Goal: Information Seeking & Learning: Learn about a topic

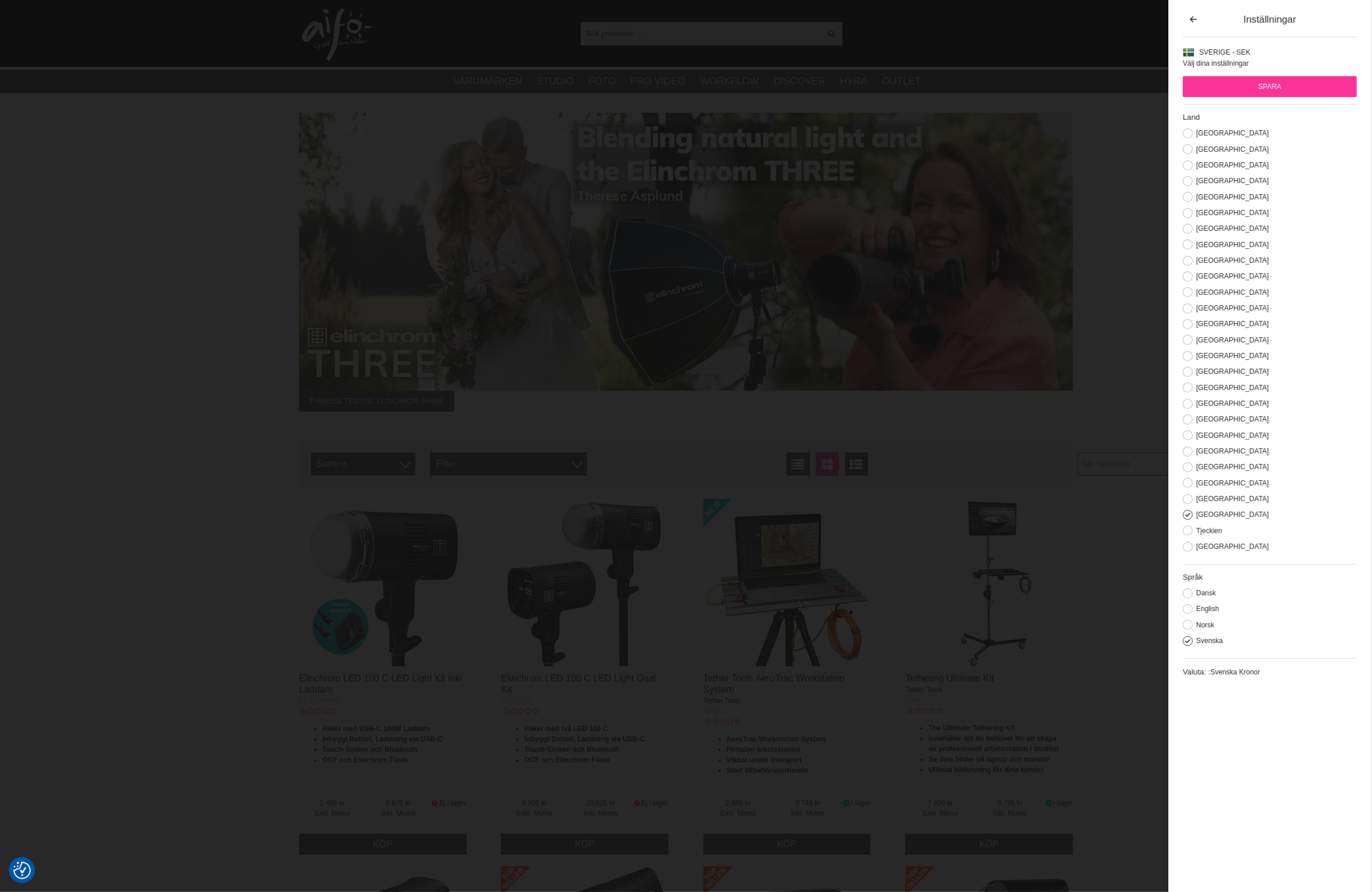
click at [392, 591] on img at bounding box center [382, 582] width 167 height 167
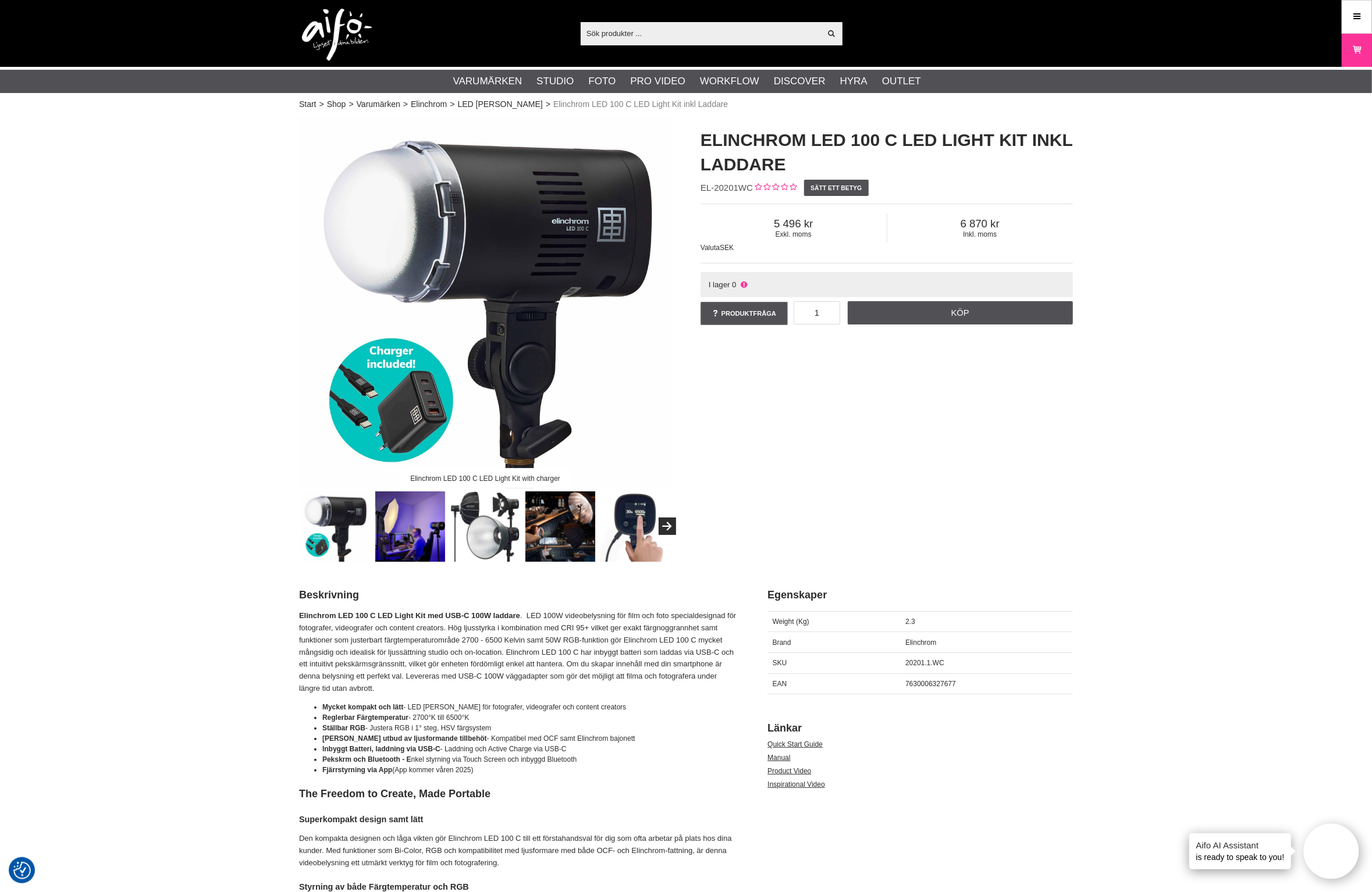
click at [509, 342] on img at bounding box center [484, 302] width 372 height 372
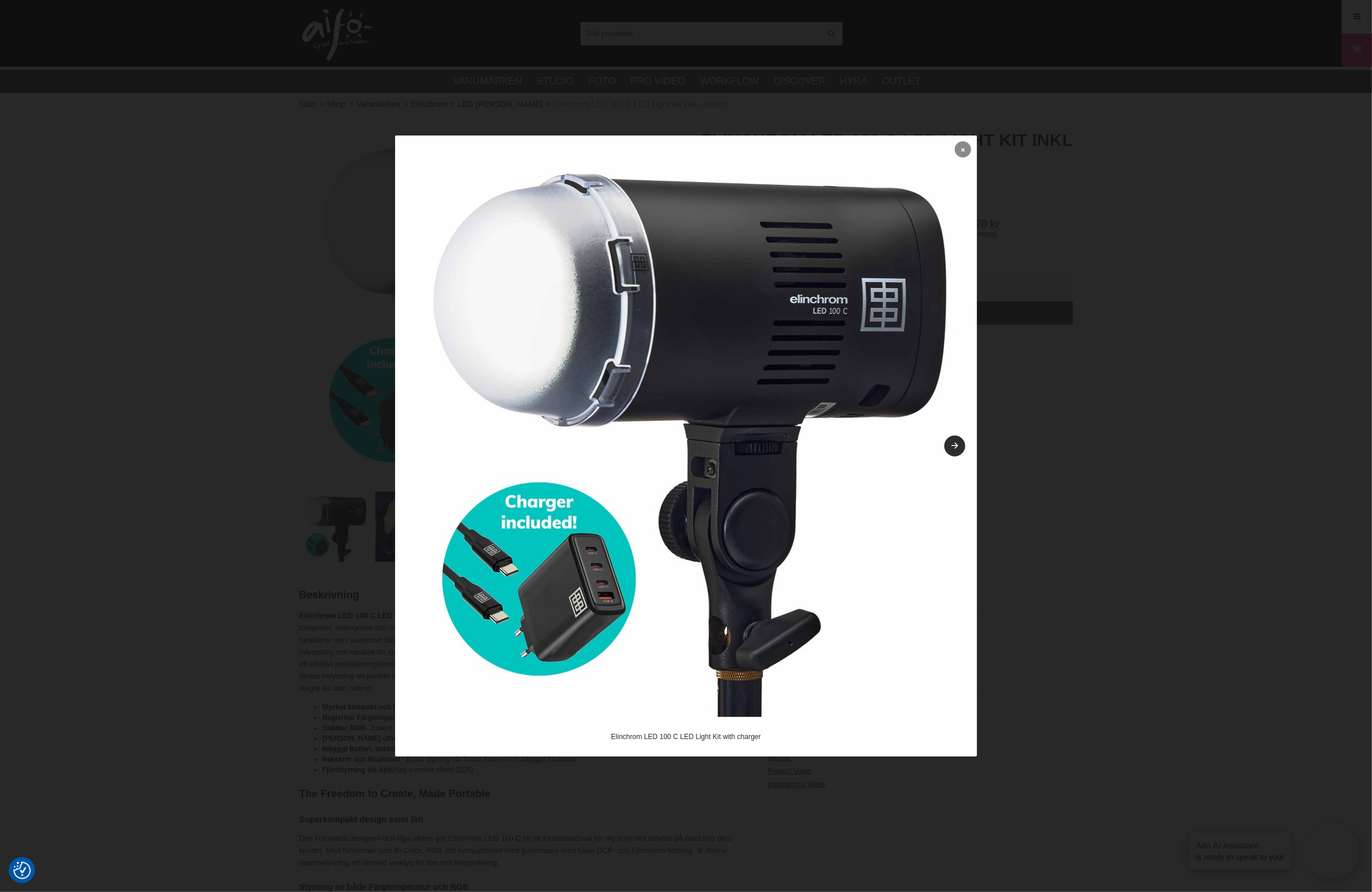
click at [970, 146] on link at bounding box center [963, 149] width 16 height 16
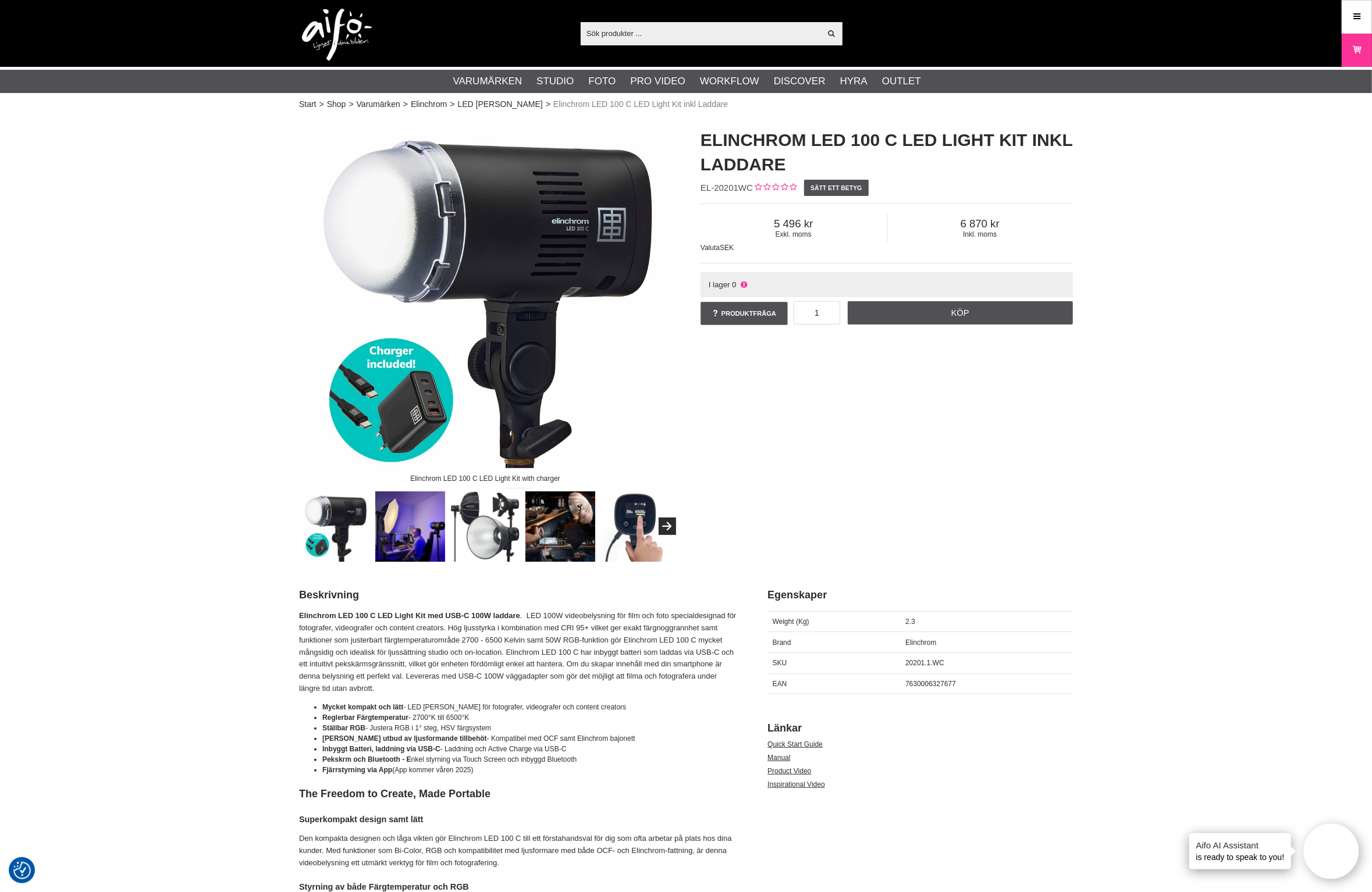
click at [533, 538] on img at bounding box center [561, 527] width 71 height 71
